Goal: Transaction & Acquisition: Purchase product/service

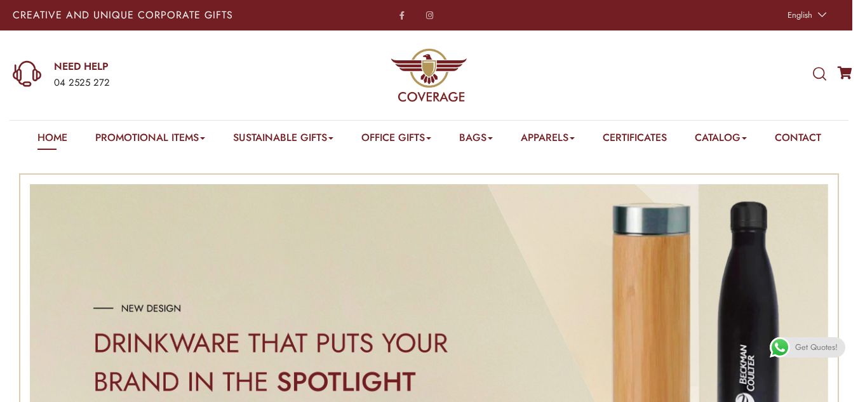
click at [185, 58] on div "NEED HELP 04 2525 272" at bounding box center [143, 74] width 286 height 89
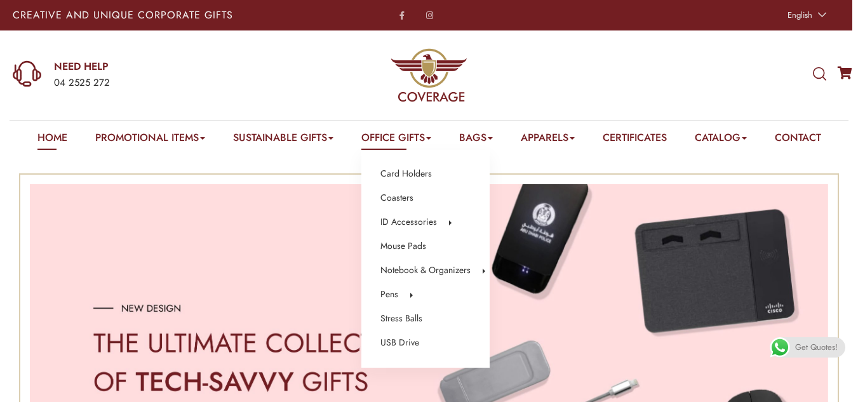
click at [385, 135] on link "Office Gifts" at bounding box center [396, 140] width 70 height 20
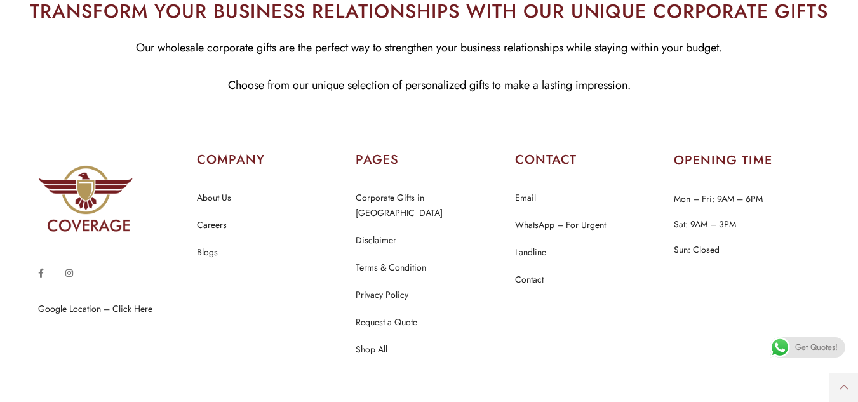
scroll to position [6142, 0]
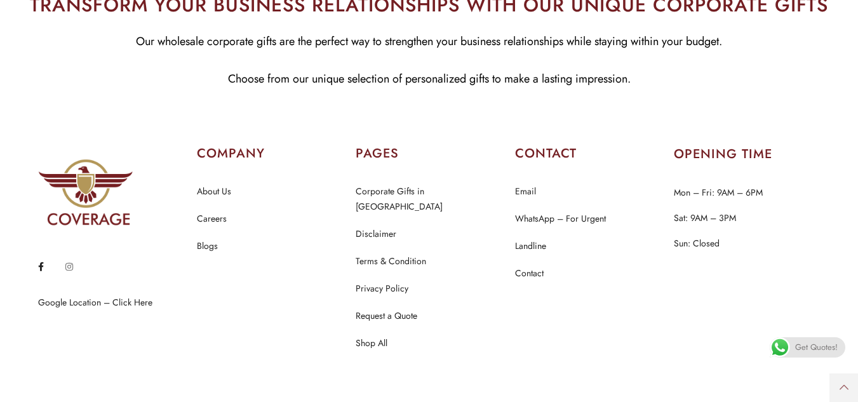
click at [41, 262] on icon at bounding box center [41, 266] width 6 height 9
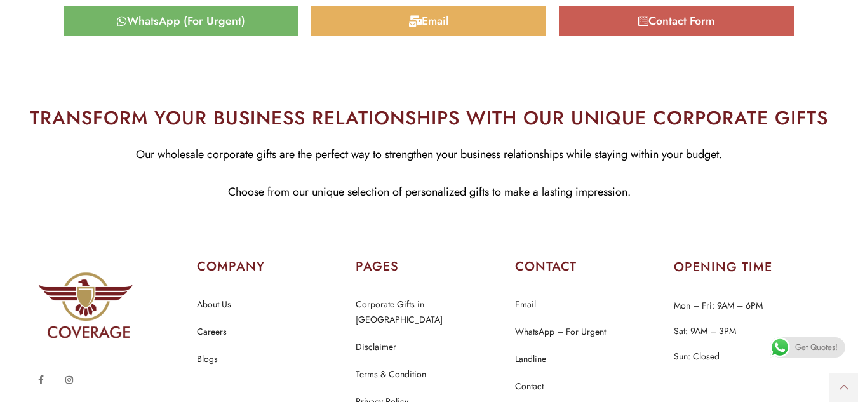
scroll to position [6142, 0]
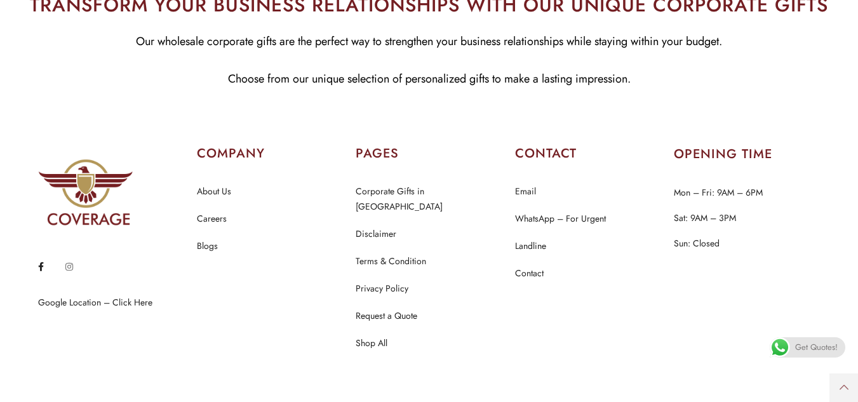
click at [39, 262] on icon at bounding box center [41, 266] width 6 height 9
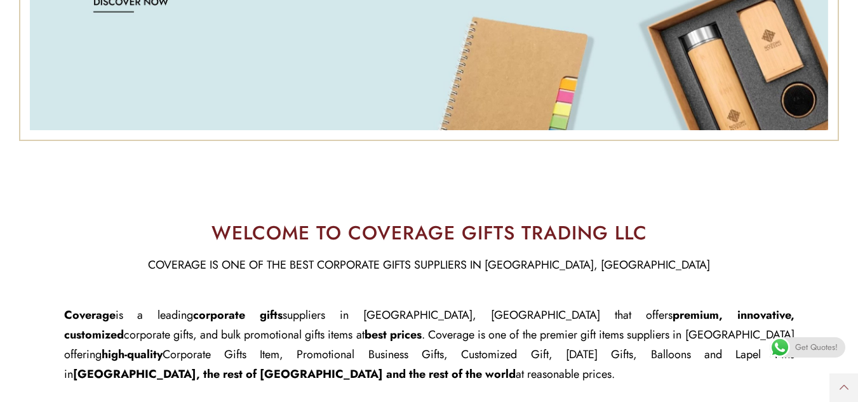
scroll to position [394, 0]
